Goal: Task Accomplishment & Management: Manage account settings

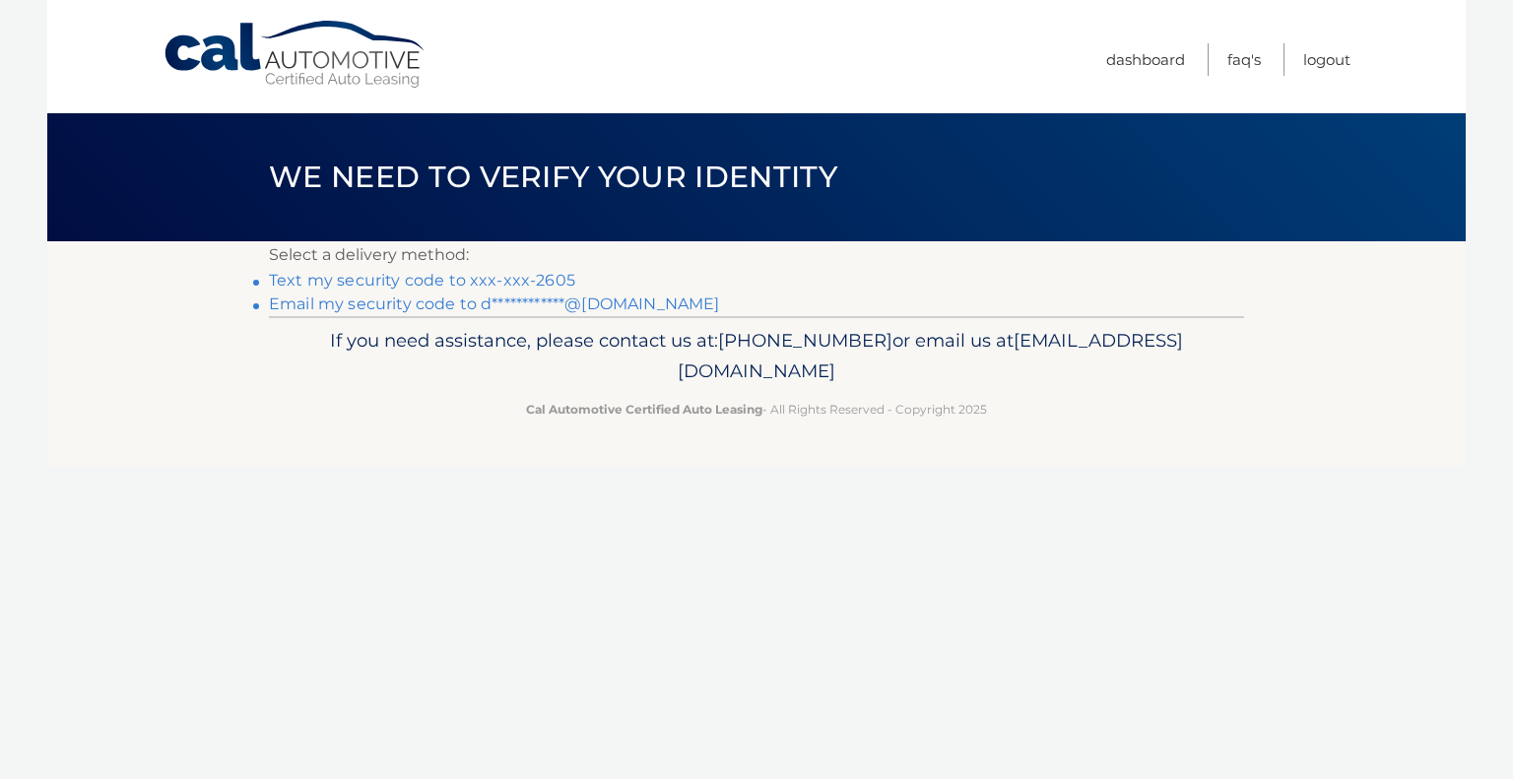
click at [412, 284] on link "Text my security code to xxx-xxx-2605" at bounding box center [422, 280] width 306 height 19
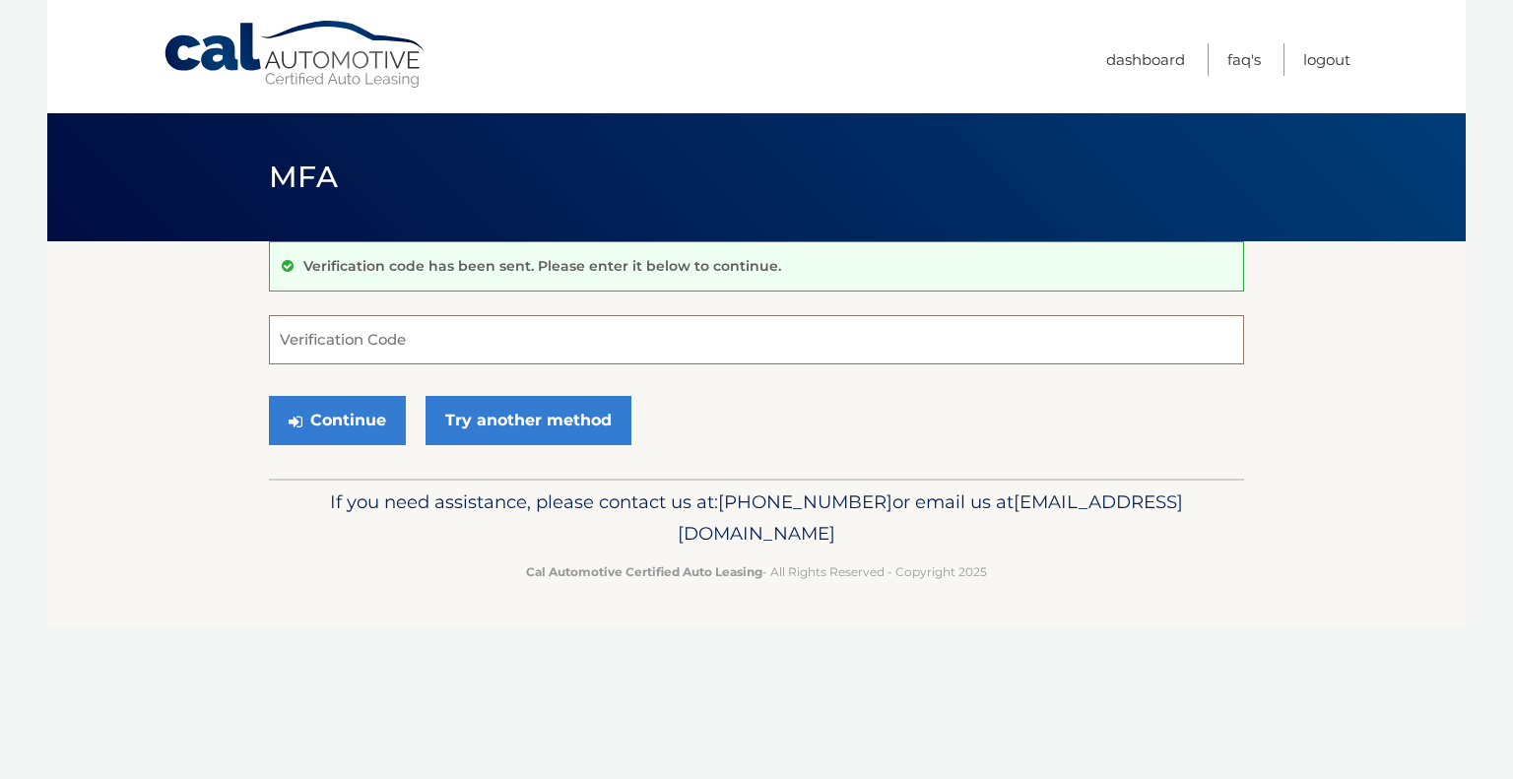
click at [380, 345] on input "Verification Code" at bounding box center [756, 339] width 975 height 49
type input "428383"
click at [337, 420] on button "Continue" at bounding box center [337, 420] width 137 height 49
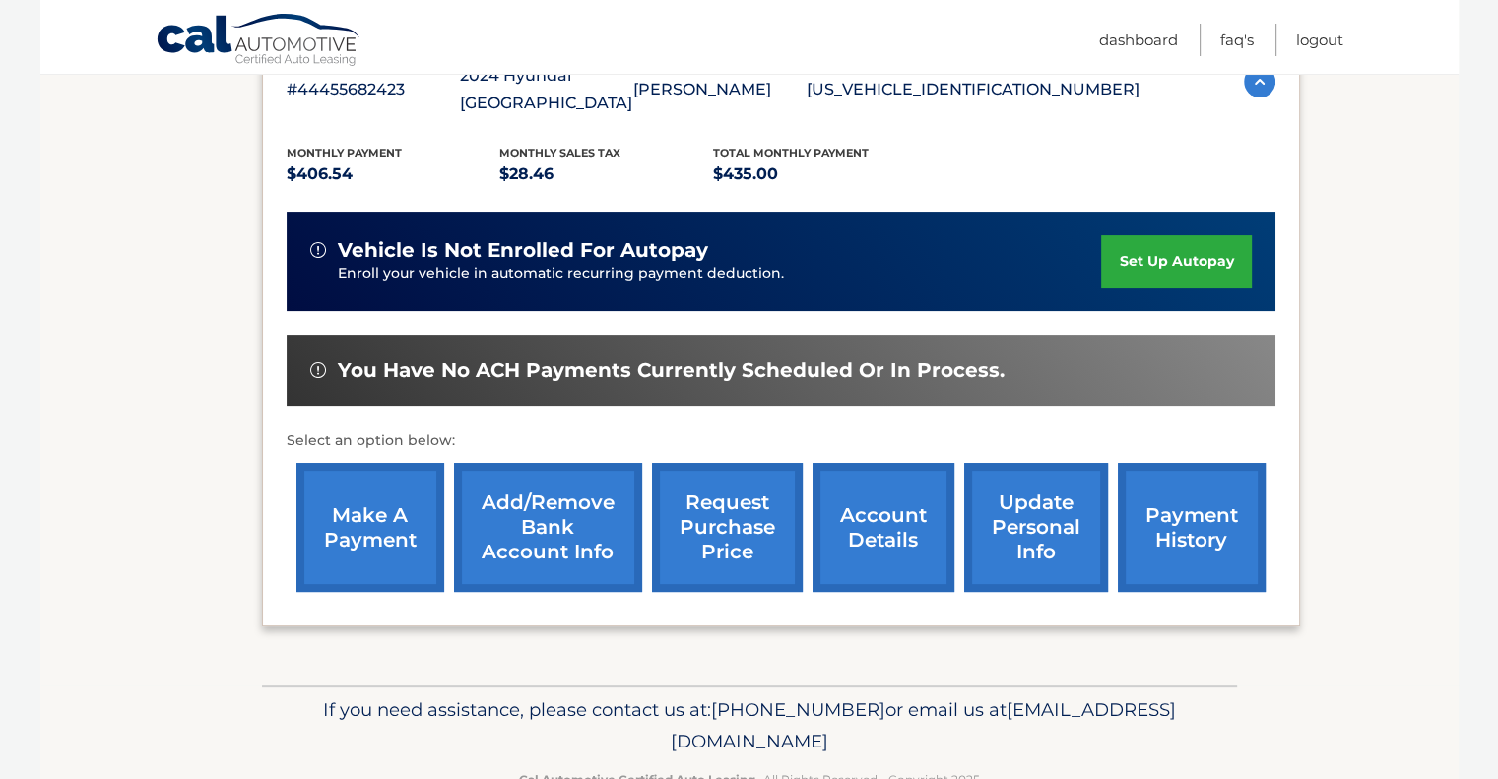
scroll to position [173, 0]
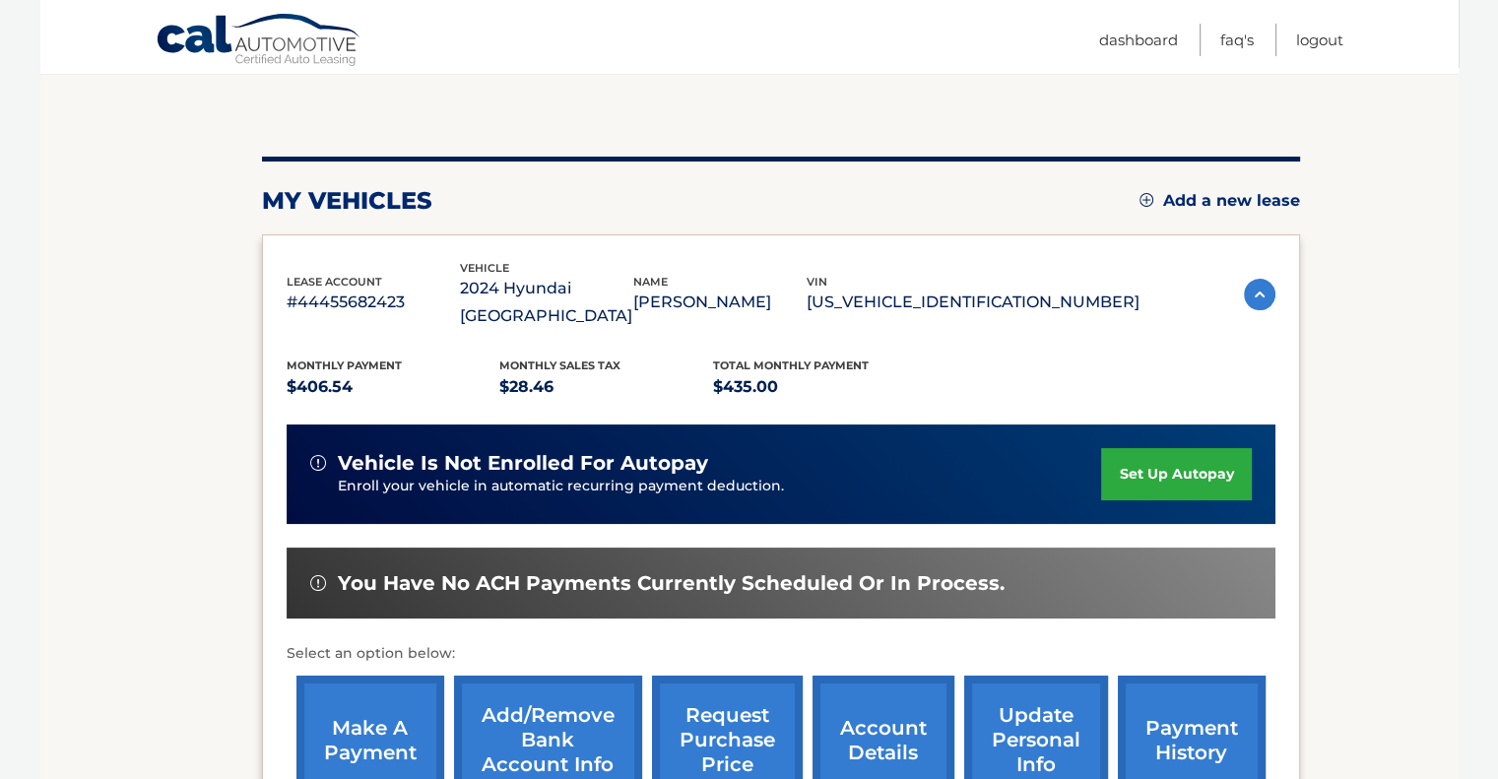
click at [367, 717] on link "make a payment" at bounding box center [370, 740] width 148 height 129
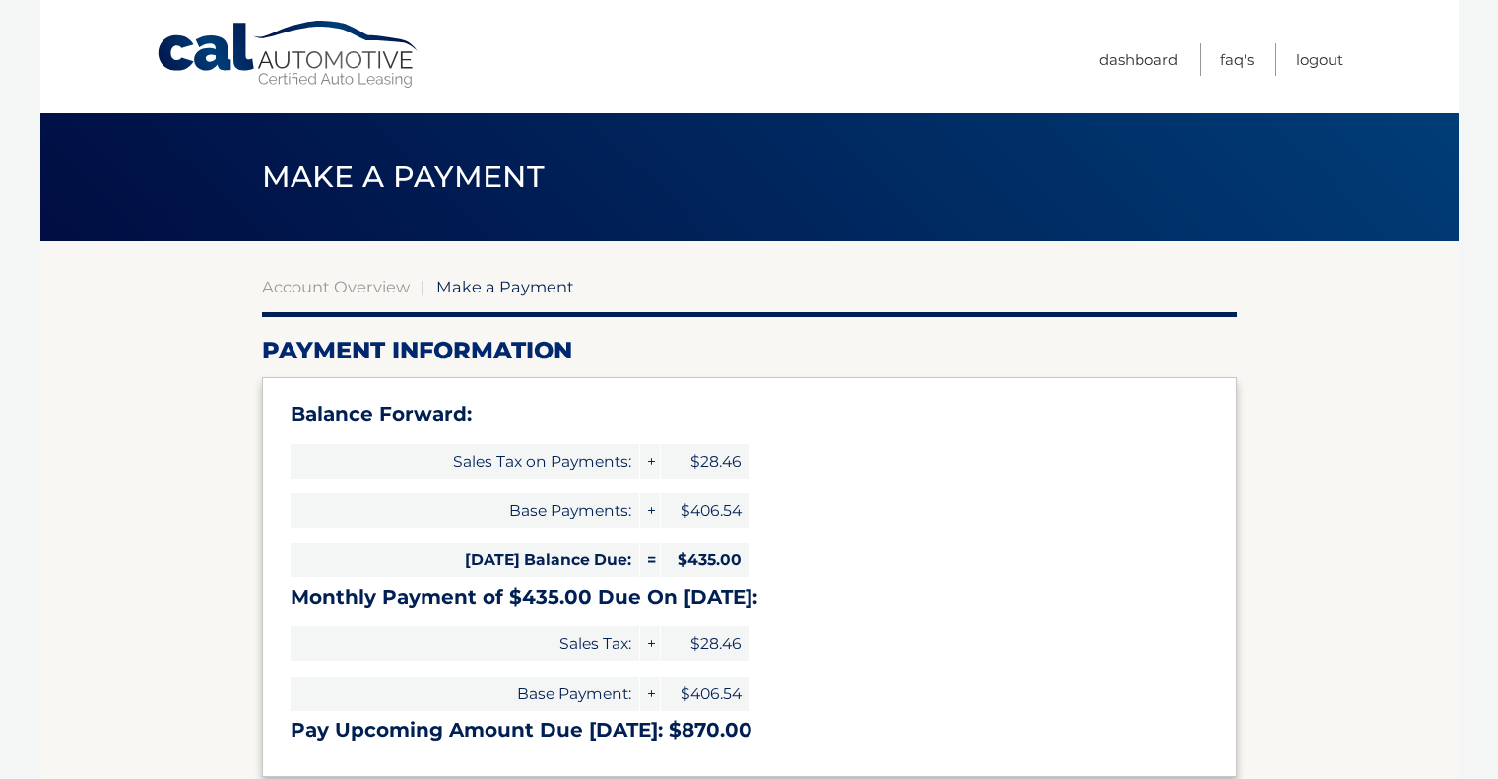
select select "Mjc4NmI3YjItNmRhNi00YjhkLTgxNmQtMDEzMDM2OTBmYzNl"
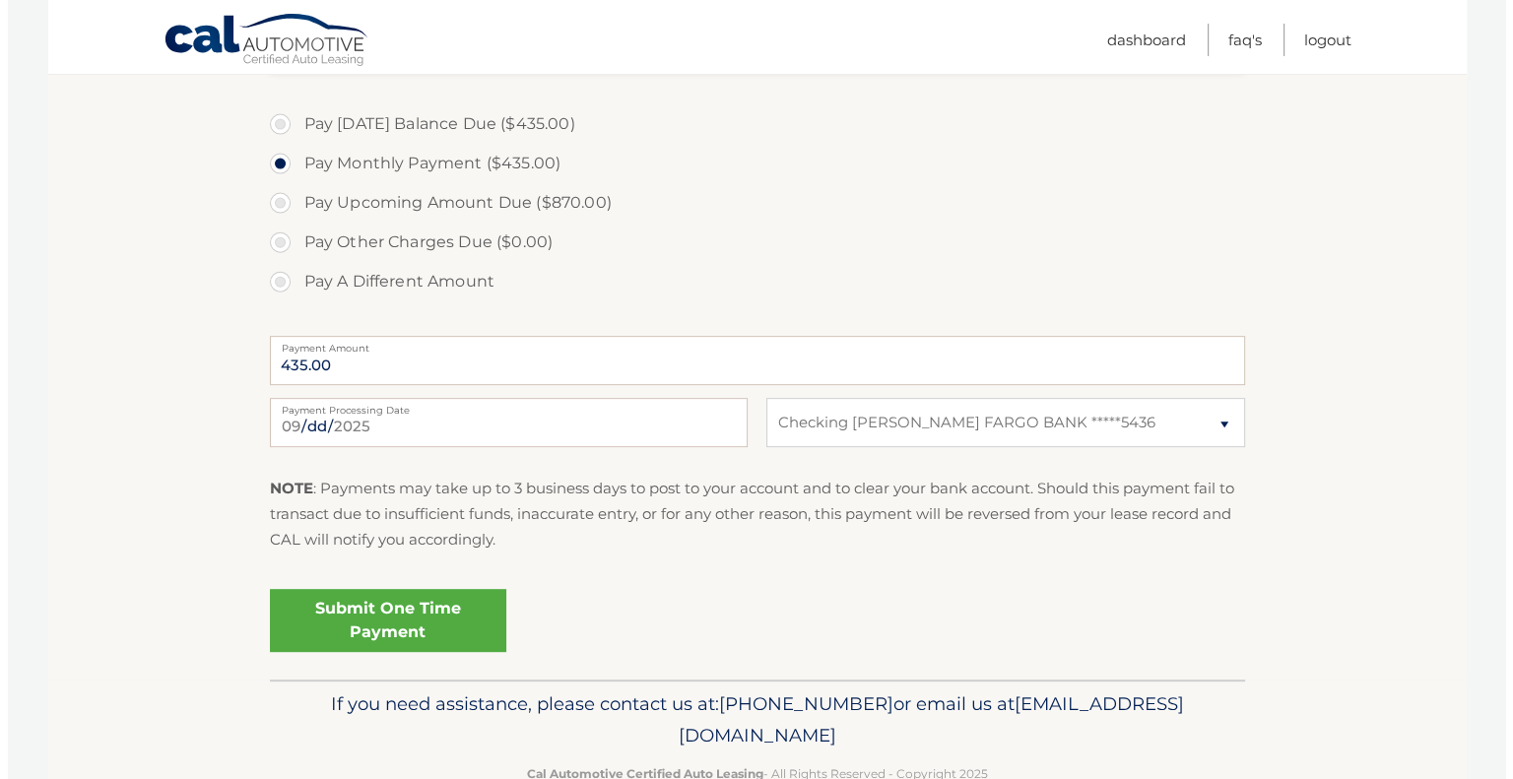
scroll to position [724, 0]
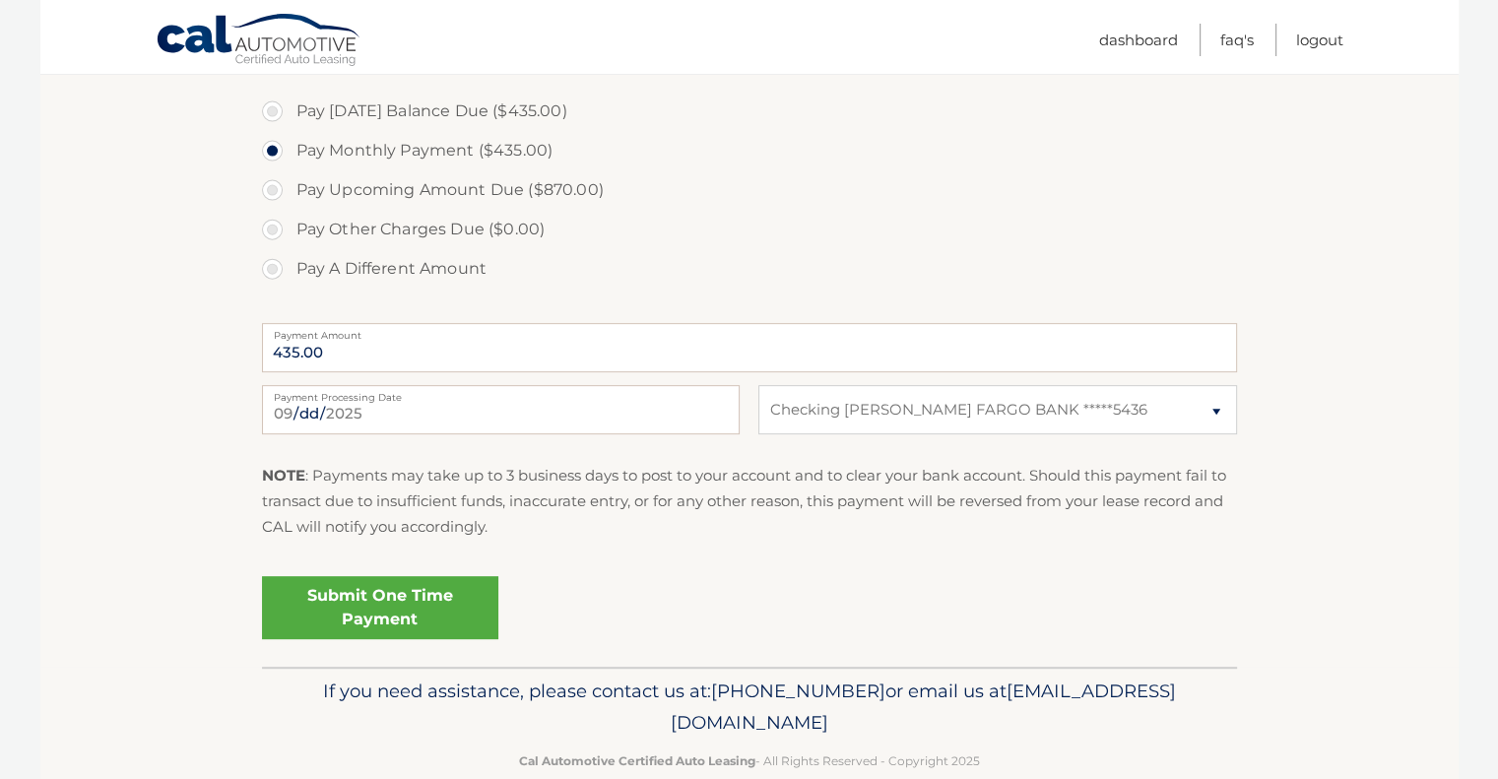
click at [405, 604] on link "Submit One Time Payment" at bounding box center [380, 607] width 236 height 63
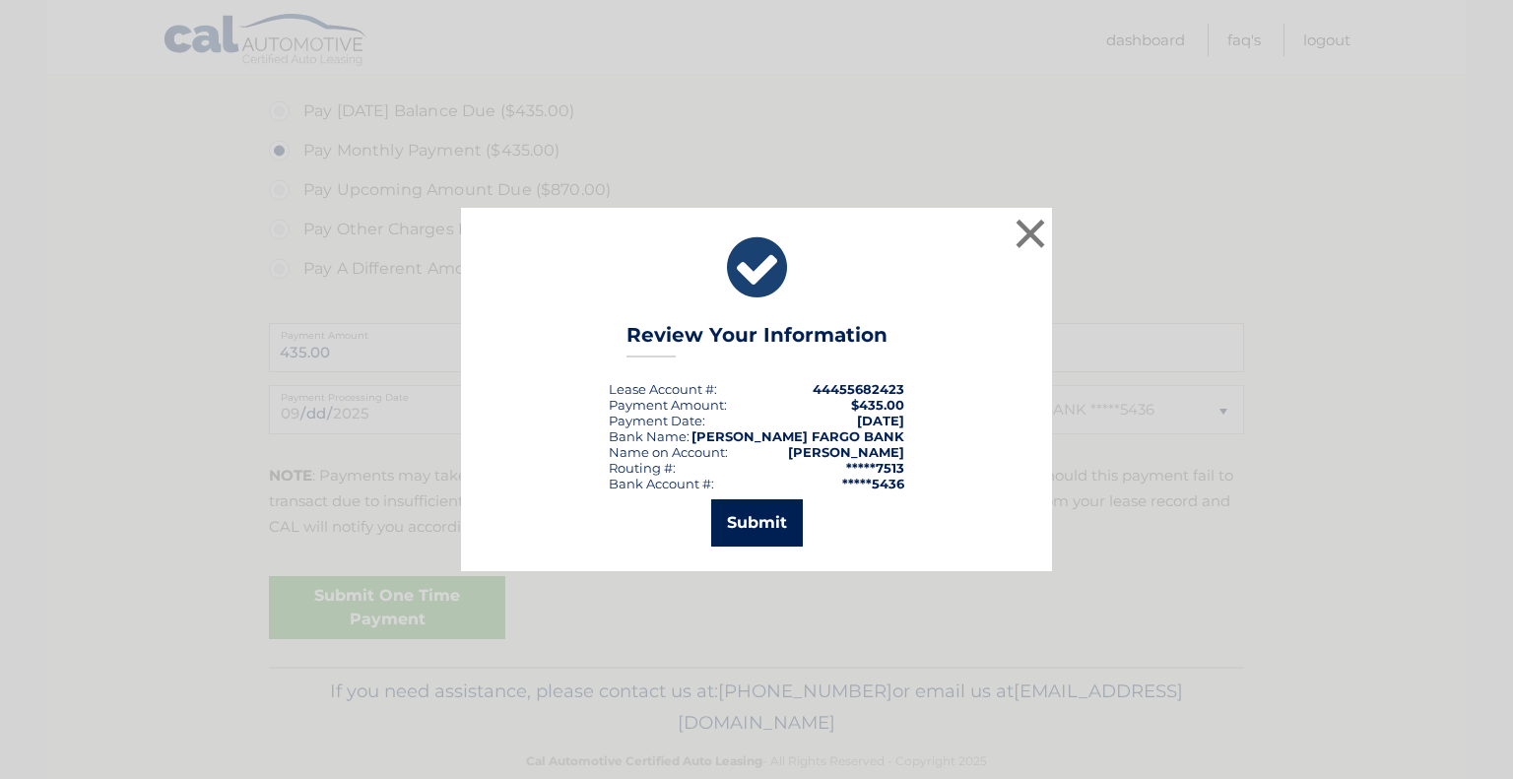
click at [736, 520] on button "Submit" at bounding box center [757, 522] width 92 height 47
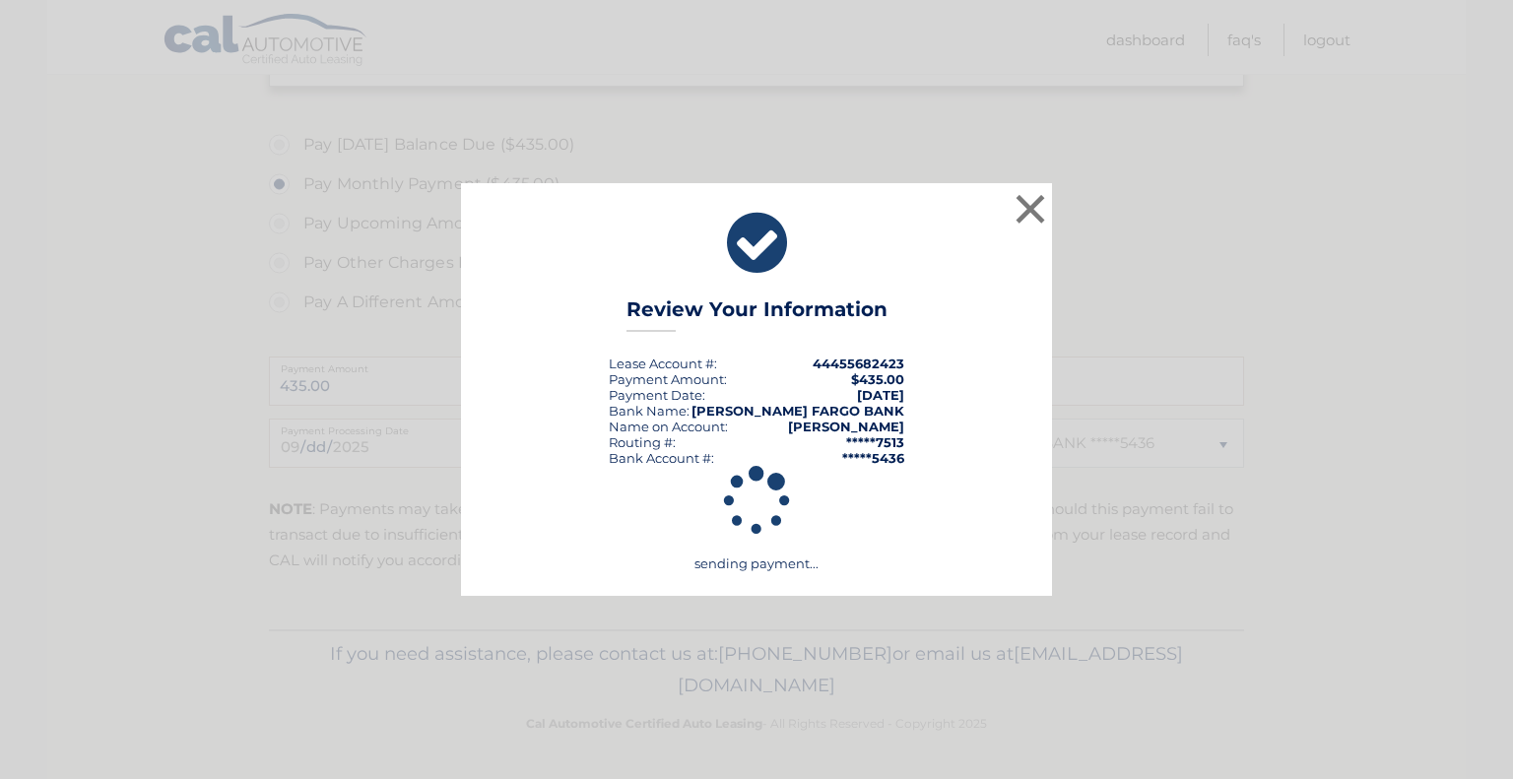
scroll to position [689, 0]
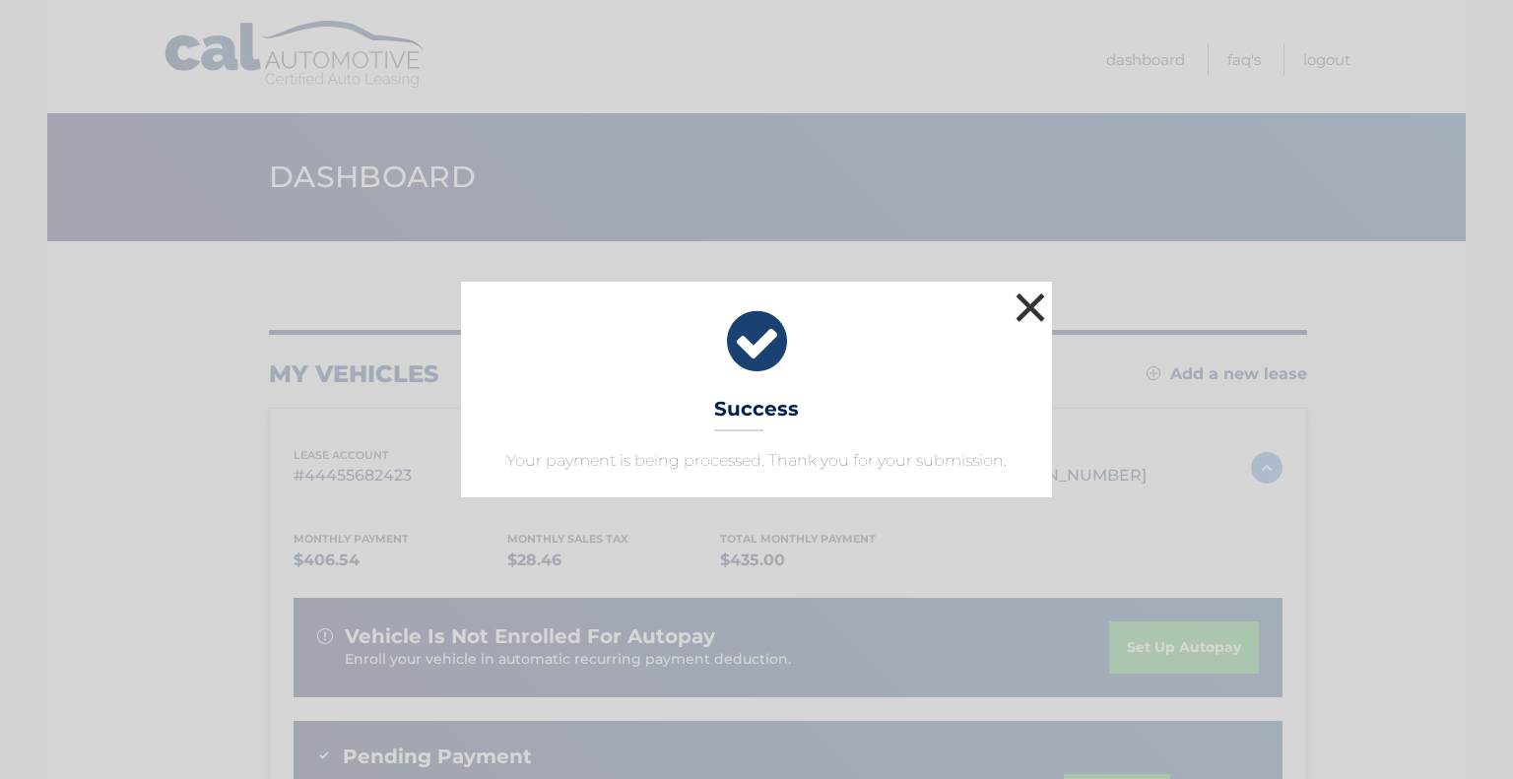
click at [1036, 317] on button "×" at bounding box center [1029, 307] width 39 height 39
